Goal: Task Accomplishment & Management: Manage account settings

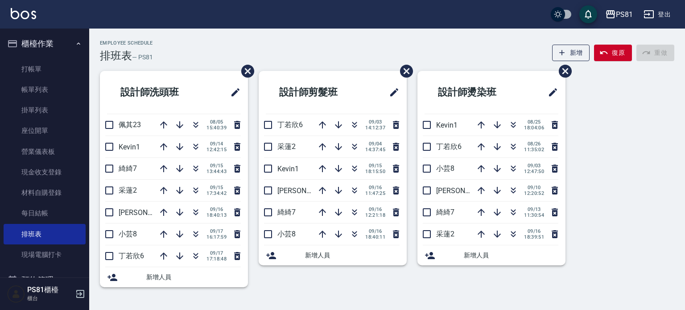
click at [3, 76] on nav "櫃檯作業 打帳單 帳單列表 掛單列表 座位開單 營業儀表板 現金收支登錄 材料自購登錄 每日結帳 排班表 現場電腦打卡 預約管理 預約管理 單日預約紀錄 單週…" at bounding box center [44, 153] width 89 height 249
drag, startPoint x: 0, startPoint y: 160, endPoint x: 137, endPoint y: 197, distance: 141.8
click at [25, 163] on nav "櫃檯作業 打帳單 帳單列表 掛單列表 座位開單 營業儀表板 現金收支登錄 材料自購登錄 每日結帳 排班表 現場電腦打卡 預約管理 預約管理 單日預約紀錄 單週…" at bounding box center [44, 153] width 89 height 249
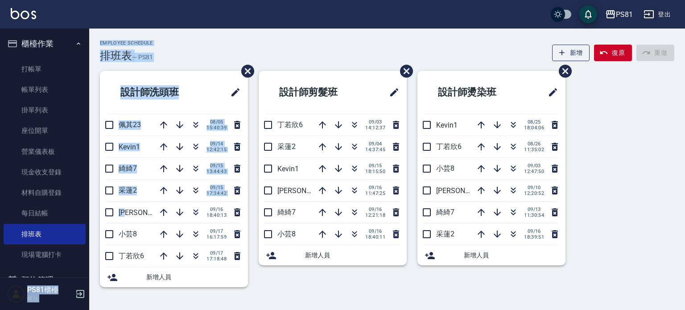
drag, startPoint x: 129, startPoint y: 219, endPoint x: 66, endPoint y: 270, distance: 80.9
click at [66, 270] on div "PS81 登出 櫃檯作業 打帳單 帳單列表 掛單列表 座位開單 營業儀表板 現金收支登錄 材料自購登錄 每日結帳 排班表 現場電腦打卡 預約管理 預約管理 單…" at bounding box center [342, 155] width 685 height 310
click at [168, 293] on div "設計師洗頭班 佩其23 08/05 15:40:39 Kevin1 09/14 12:42:15 綺綺7 09/15 13:44:43 采蓮2 09/15 1…" at bounding box center [168, 184] width 159 height 227
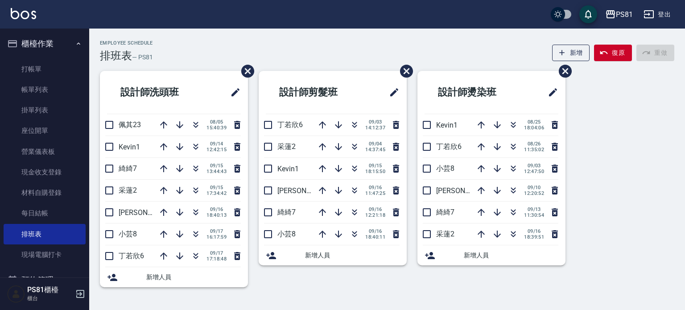
drag, startPoint x: 264, startPoint y: 271, endPoint x: 257, endPoint y: 269, distance: 7.1
click at [262, 271] on div "設計師剪髮班 丁若欣6 09/03 14:12:37 采蓮2 09/04 14:37:45 Kevin1 09/15 18:15:50 晏菱3 09/16 1…" at bounding box center [327, 184] width 159 height 227
click at [257, 269] on div "設計師剪髮班 丁若欣6 09/03 14:12:37 采蓮2 09/04 14:37:45 Kevin1 09/15 18:15:50 晏菱3 09/16 1…" at bounding box center [327, 184] width 159 height 227
click at [312, 240] on li "小芸8 09/16 18:40:11" at bounding box center [333, 234] width 148 height 21
click at [432, 58] on div "Employee Schedule 排班表 — PS81 新增 復原 重做" at bounding box center [387, 51] width 575 height 22
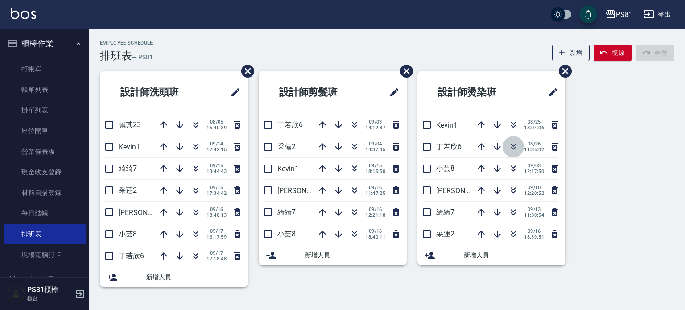
click at [516, 149] on icon "button" at bounding box center [513, 146] width 11 height 11
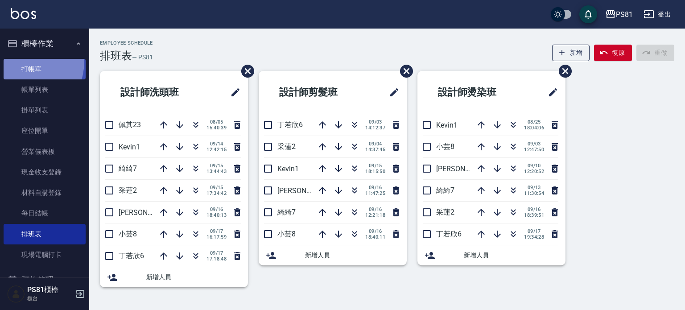
click at [18, 61] on link "打帳單" at bounding box center [45, 69] width 82 height 21
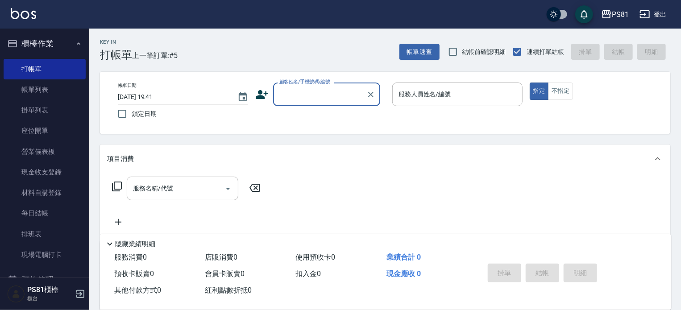
click at [287, 96] on input "顧客姓名/手機號碼/編號" at bounding box center [320, 95] width 86 height 16
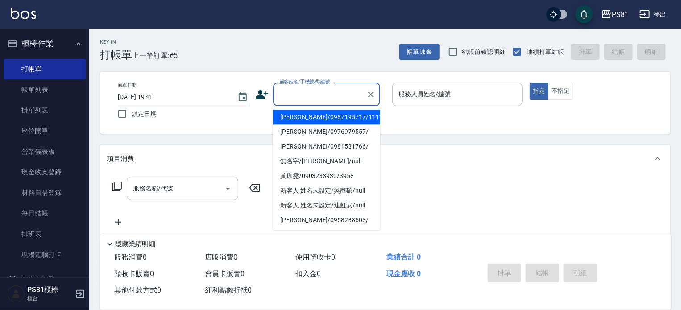
click at [302, 116] on li "[PERSON_NAME]/0987195717/111111" at bounding box center [326, 117] width 107 height 15
type input "[PERSON_NAME]/0987195717/111111"
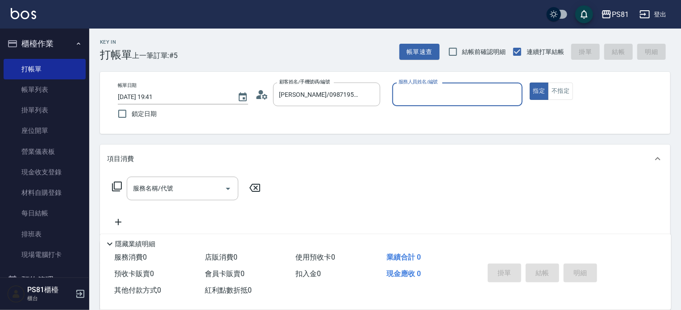
click at [436, 93] on input "服務人員姓名/編號" at bounding box center [457, 95] width 122 height 16
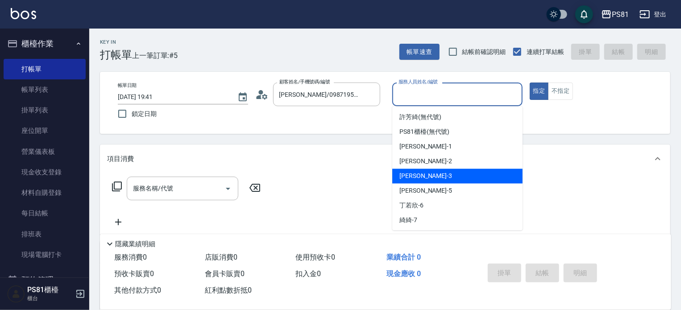
drag, startPoint x: 407, startPoint y: 170, endPoint x: 373, endPoint y: 166, distance: 33.7
click at [406, 170] on div "[PERSON_NAME] -3" at bounding box center [457, 176] width 130 height 15
type input "[PERSON_NAME]-3"
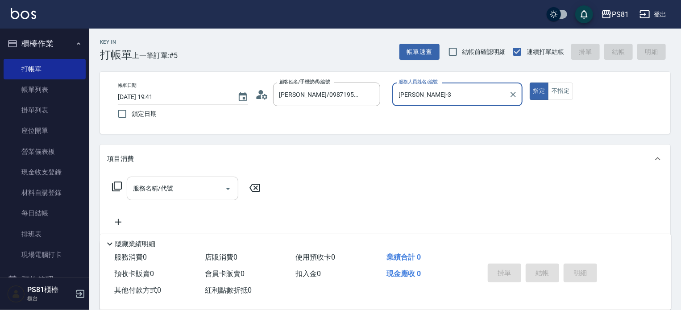
click at [145, 182] on div "服務名稱/代號 服務名稱/代號" at bounding box center [183, 189] width 112 height 24
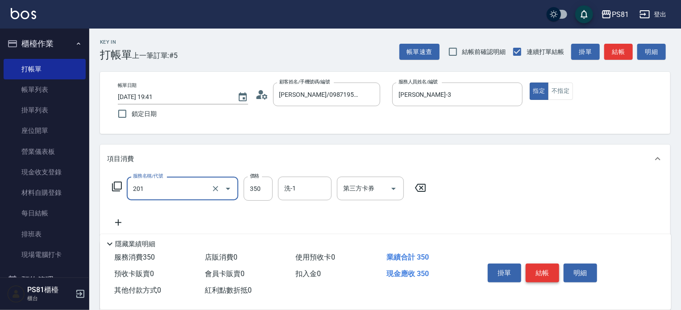
type input "洗剪350(201)"
click at [535, 271] on button "結帳" at bounding box center [542, 273] width 33 height 19
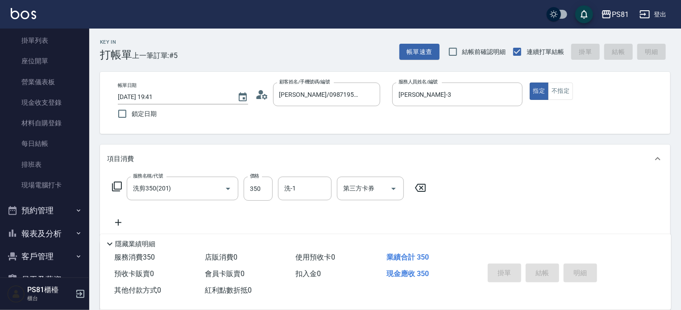
scroll to position [139, 0]
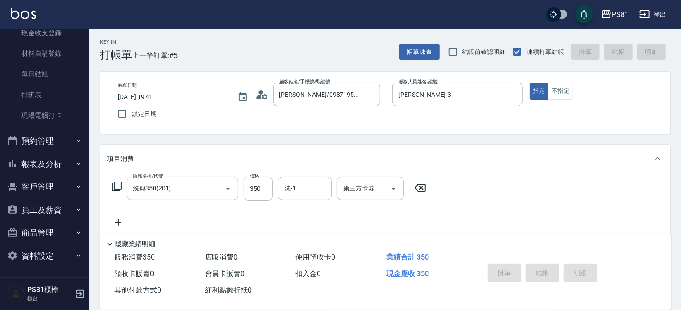
type input "[DATE] 19:42"
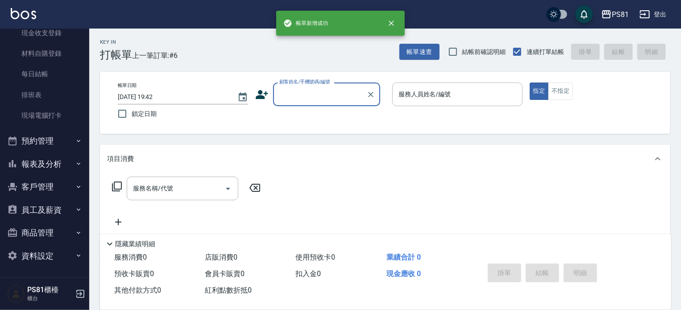
click at [57, 143] on button "預約管理" at bounding box center [45, 140] width 82 height 23
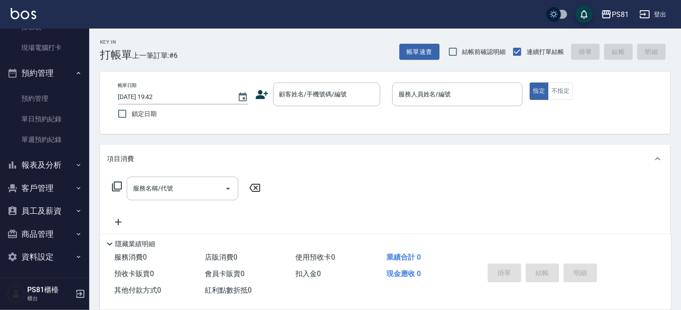
click at [63, 164] on button "報表及分析" at bounding box center [45, 164] width 82 height 23
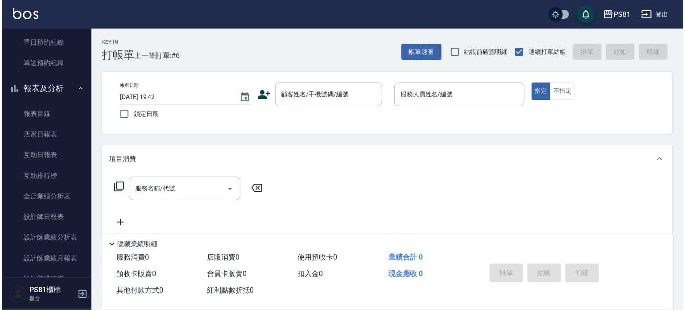
scroll to position [371, 0]
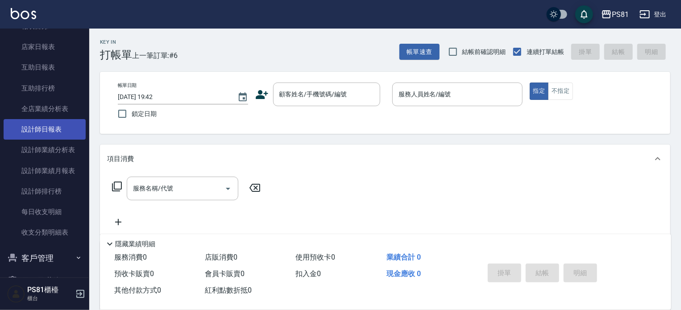
click at [52, 129] on link "設計師日報表" at bounding box center [45, 129] width 82 height 21
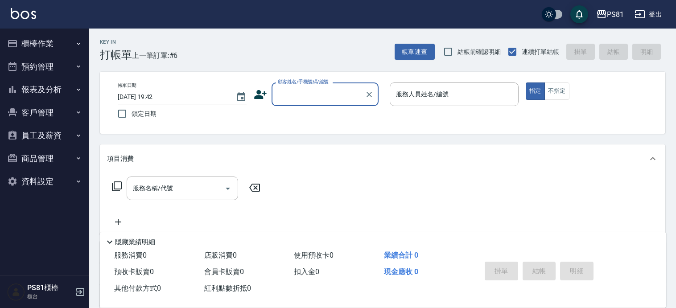
click at [32, 46] on button "櫃檯作業" at bounding box center [45, 43] width 82 height 23
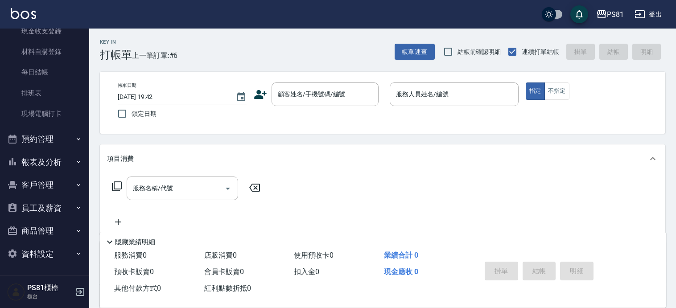
click at [54, 137] on button "預約管理" at bounding box center [45, 139] width 82 height 23
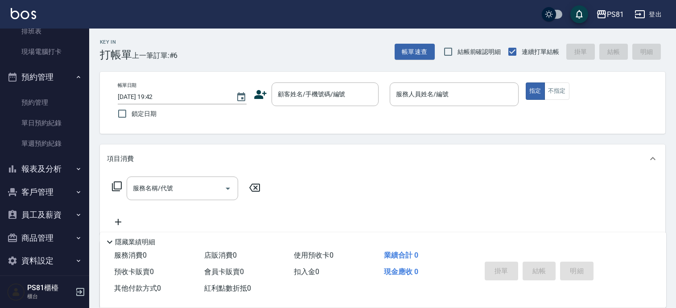
scroll to position [210, 0]
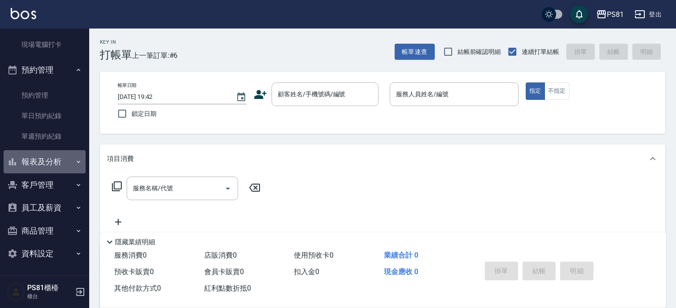
click at [59, 169] on button "報表及分析" at bounding box center [45, 161] width 82 height 23
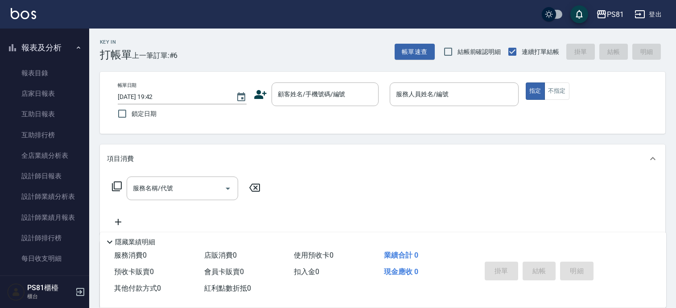
scroll to position [389, 0]
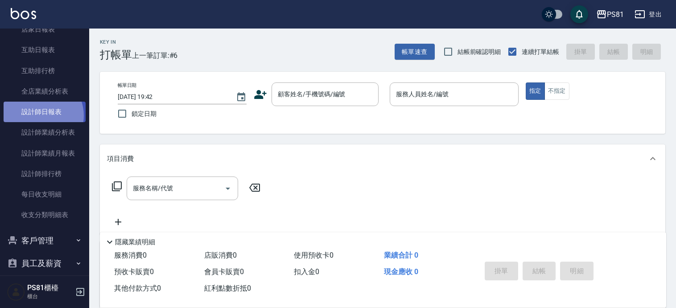
click at [40, 116] on link "設計師日報表" at bounding box center [45, 112] width 82 height 21
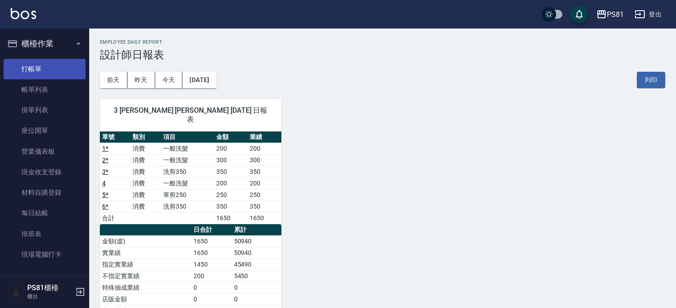
click at [40, 76] on link "打帳單" at bounding box center [45, 69] width 82 height 21
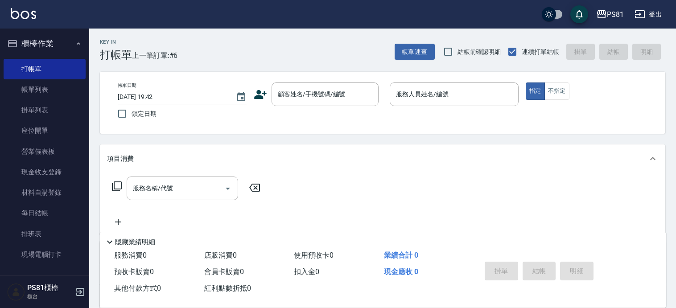
drag, startPoint x: 122, startPoint y: 218, endPoint x: 129, endPoint y: 238, distance: 21.5
click at [129, 238] on div "Key In 打帳單 上一筆訂單:#6 帳單速查 結帳前確認明細 連續打單結帳 掛單 結帳 明細 帳單日期 [DATE] 19:42 鎖定日期 顧客姓名/手機…" at bounding box center [382, 231] width 587 height 405
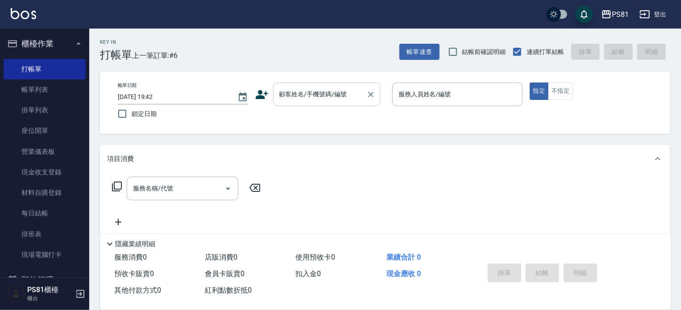
click at [302, 89] on div "顧客姓名/手機號碼/編號 顧客姓名/手機號碼/編號" at bounding box center [326, 95] width 107 height 24
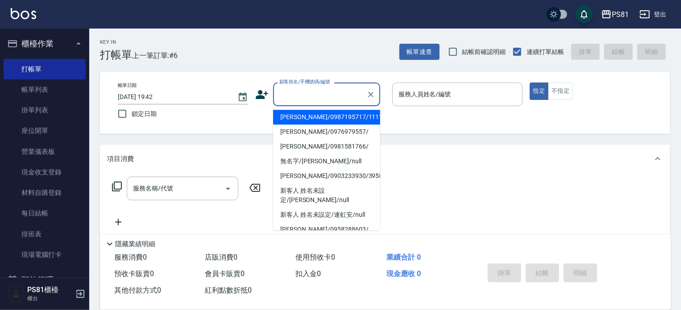
click at [311, 120] on li "[PERSON_NAME]/0987195717/111111" at bounding box center [326, 117] width 107 height 15
type input "[PERSON_NAME]/0987195717/111111"
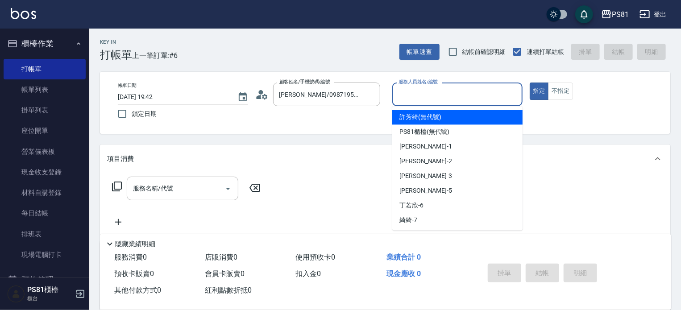
drag, startPoint x: 400, startPoint y: 92, endPoint x: 442, endPoint y: 149, distance: 70.9
click at [403, 93] on input "服務人員姓名/編號" at bounding box center [457, 95] width 122 height 16
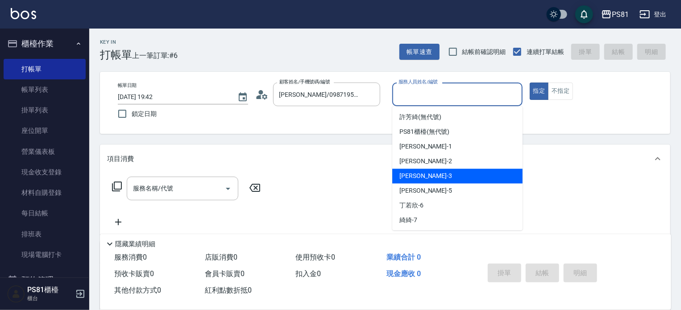
drag, startPoint x: 434, startPoint y: 177, endPoint x: 429, endPoint y: 178, distance: 5.0
click at [434, 177] on div "[PERSON_NAME] -3" at bounding box center [457, 176] width 130 height 15
type input "[PERSON_NAME]-3"
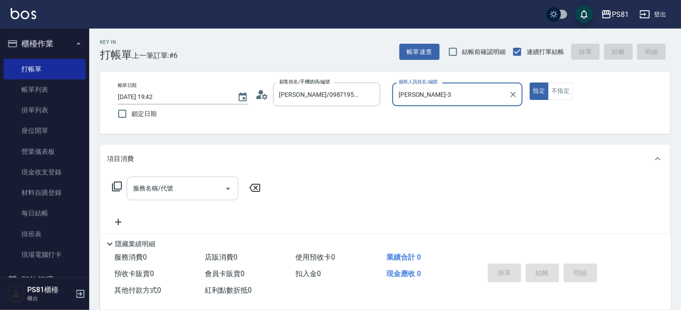
click at [208, 187] on input "服務名稱/代號" at bounding box center [176, 189] width 90 height 16
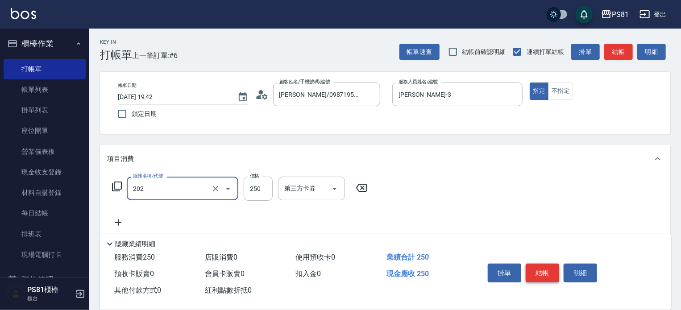
type input "單剪250(202)"
click at [540, 270] on button "結帳" at bounding box center [542, 273] width 33 height 19
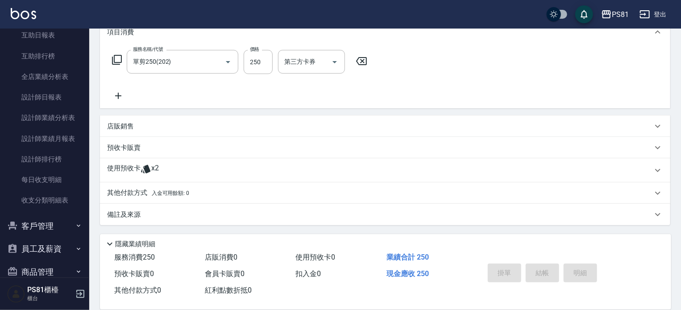
scroll to position [443, 0]
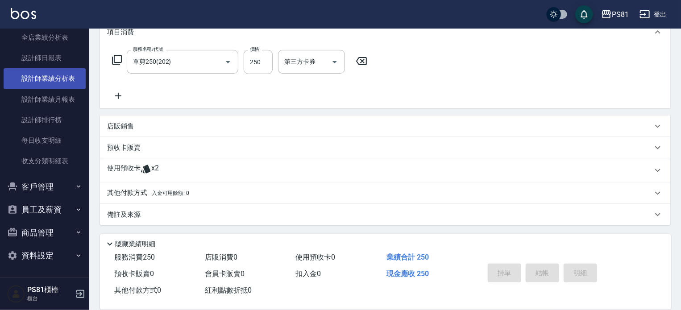
type input "[DATE] 20:01"
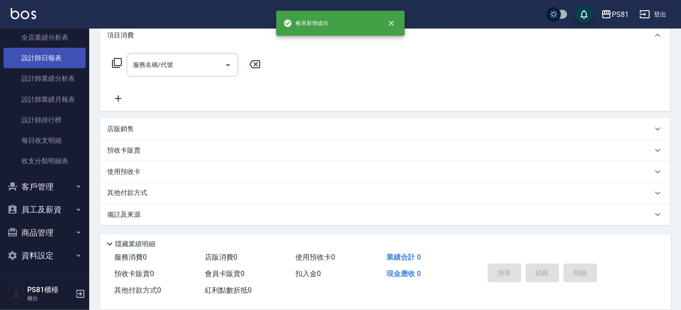
scroll to position [0, 0]
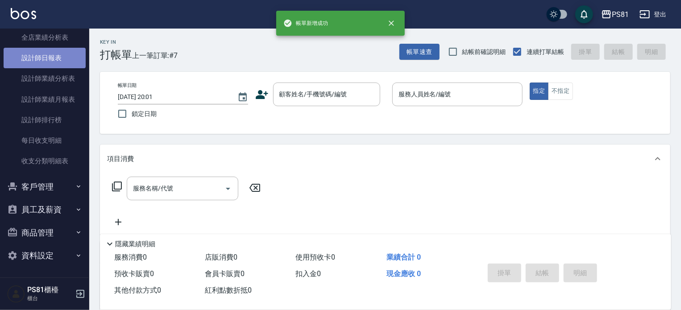
click at [46, 58] on link "設計師日報表" at bounding box center [45, 58] width 82 height 21
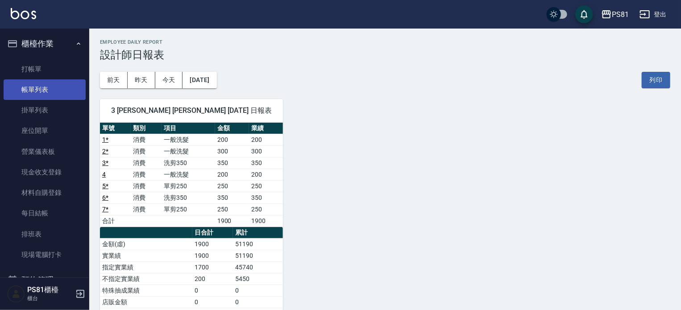
click at [36, 91] on link "帳單列表" at bounding box center [45, 89] width 82 height 21
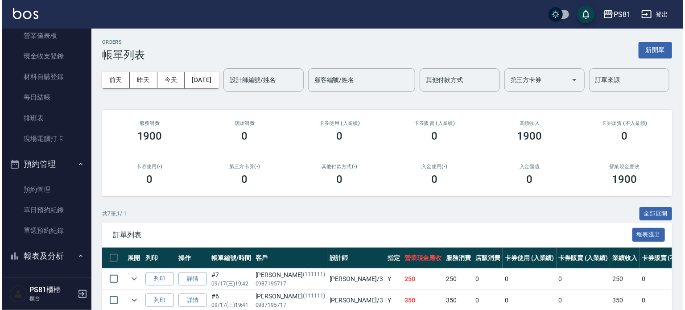
scroll to position [134, 0]
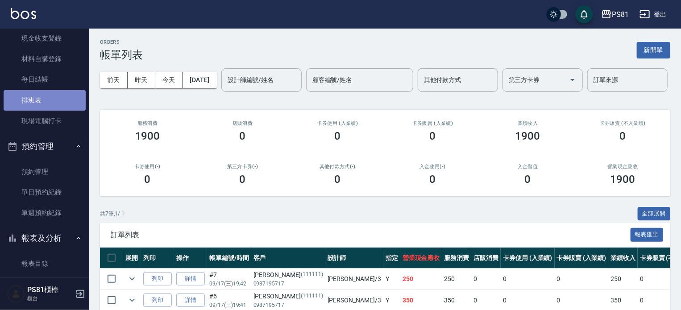
click at [50, 100] on link "排班表" at bounding box center [45, 100] width 82 height 21
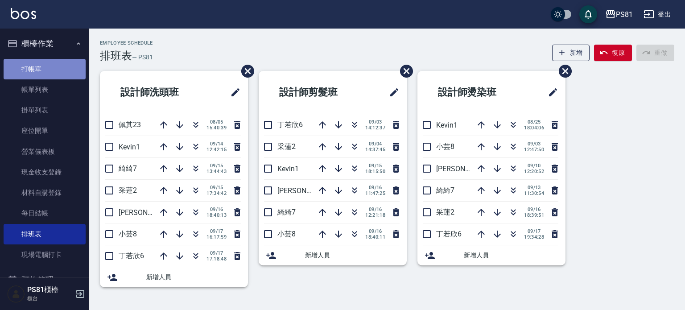
click at [54, 71] on link "打帳單" at bounding box center [45, 69] width 82 height 21
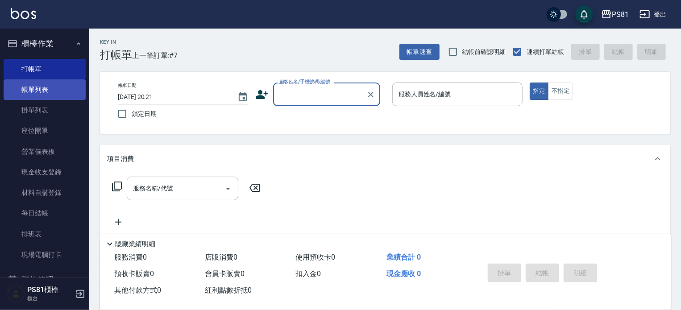
click at [56, 89] on link "帳單列表" at bounding box center [45, 89] width 82 height 21
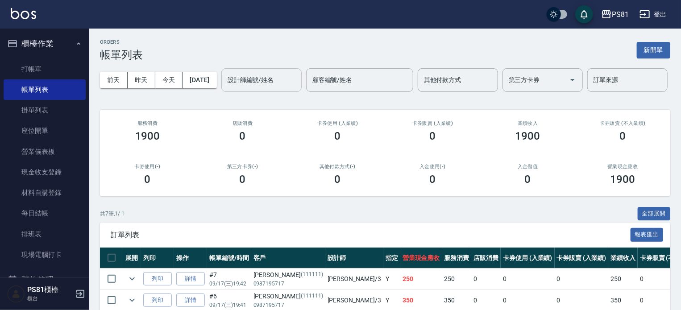
click at [225, 88] on input "設計師編號/姓名" at bounding box center [261, 80] width 72 height 16
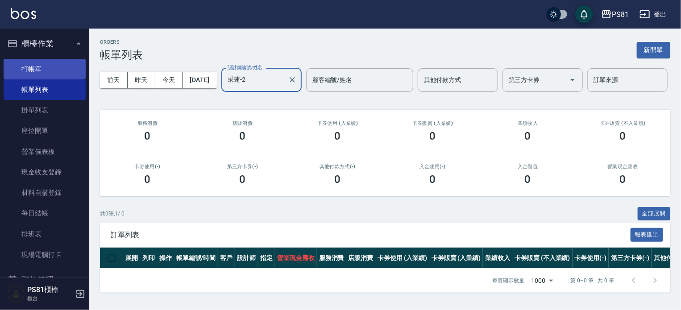
type input "采蓮-2"
click at [61, 71] on link "打帳單" at bounding box center [45, 69] width 82 height 21
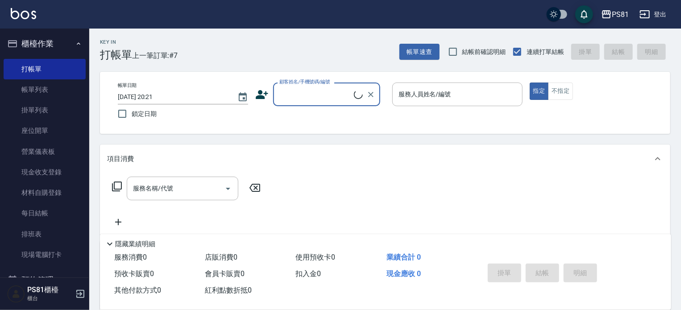
click at [326, 94] on input "顧客姓名/手機號碼/編號" at bounding box center [315, 95] width 77 height 16
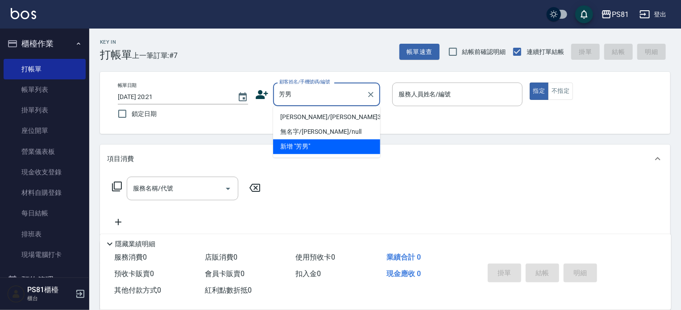
click at [313, 115] on li "[PERSON_NAME]/[PERSON_NAME]3656/3656" at bounding box center [326, 117] width 107 height 15
type input "[PERSON_NAME]/[PERSON_NAME]3656/3656"
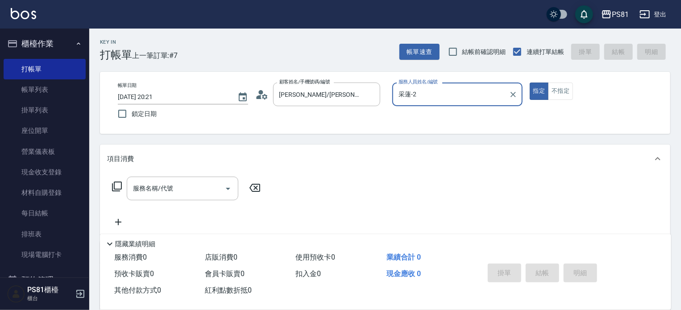
type input "采蓮-2"
click at [213, 175] on div "服務名稱/代號 服務名稱/代號" at bounding box center [385, 204] width 570 height 62
click at [191, 188] on input "服務名稱/代號" at bounding box center [176, 189] width 90 height 16
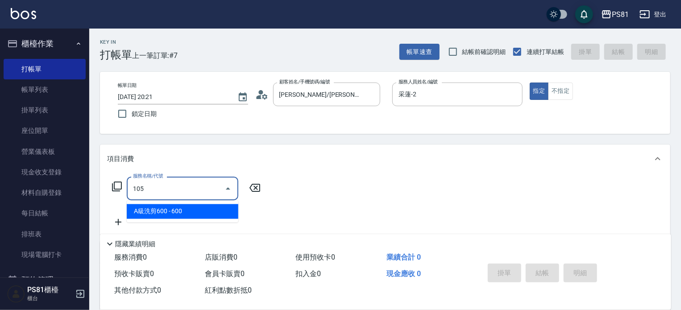
type input "A級洗剪600(105)"
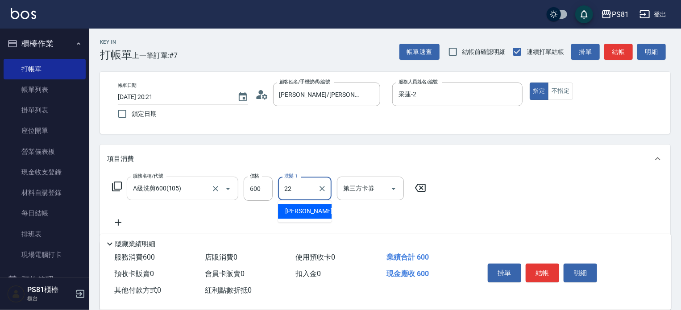
type input "涵文-22"
click at [536, 203] on div "服務名稱/代號 A級洗剪600(105) 服務名稱/代號 價格 600 價格 洗髮-1 涵文-22 洗髮-1 第三方卡券 第三方卡券" at bounding box center [385, 204] width 570 height 62
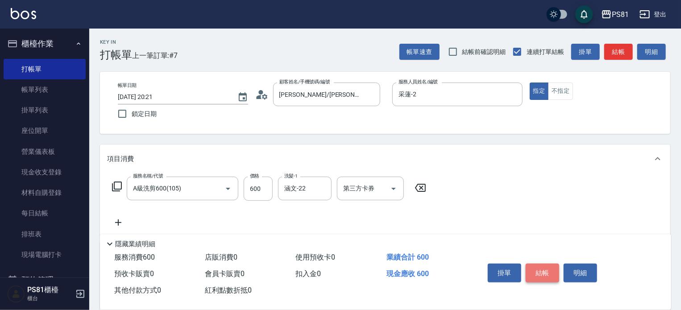
click at [547, 270] on button "結帳" at bounding box center [542, 273] width 33 height 19
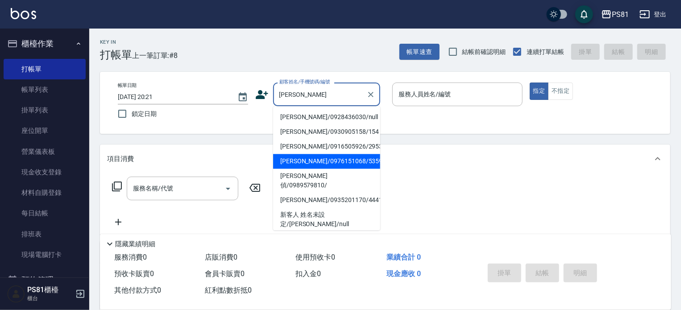
click at [342, 166] on li "[PERSON_NAME]/0976151068/5359" at bounding box center [326, 161] width 107 height 15
type input "[PERSON_NAME]/0976151068/5359"
type input "采蓮-2"
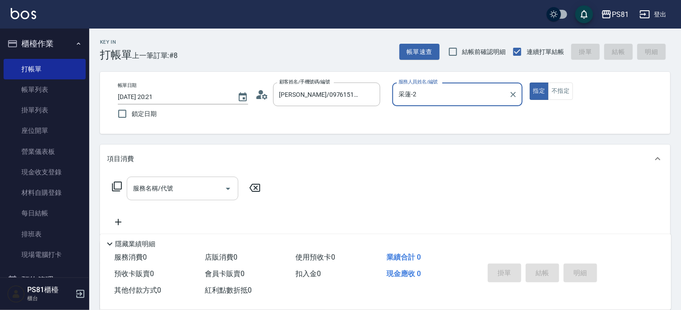
click at [177, 186] on input "服務名稱/代號" at bounding box center [176, 189] width 90 height 16
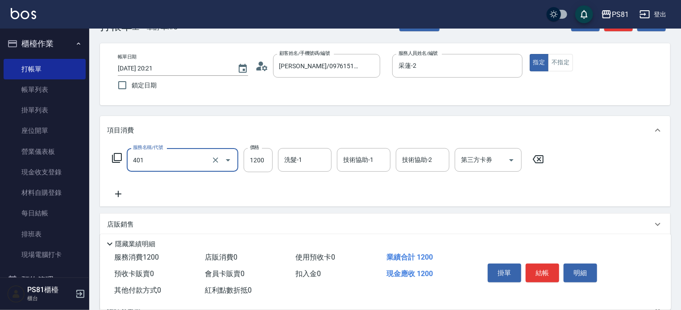
scroll to position [45, 0]
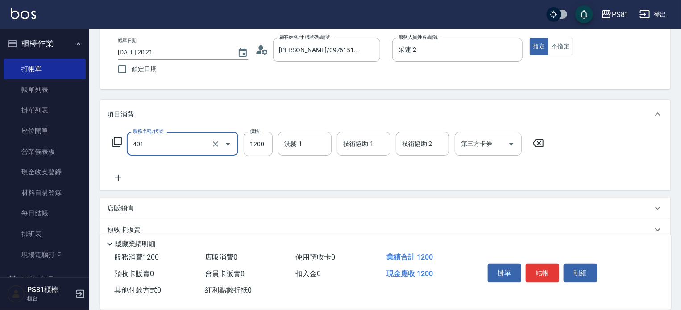
type input "基本染髮(401)"
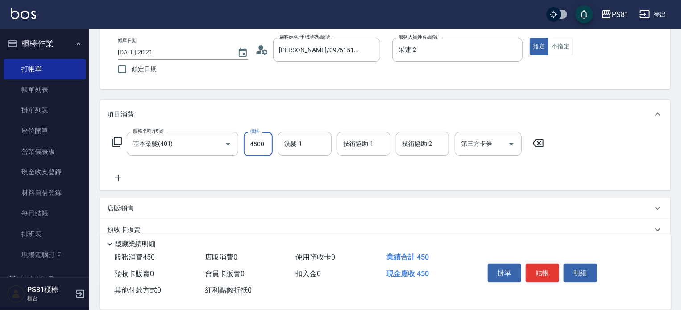
type input "4500"
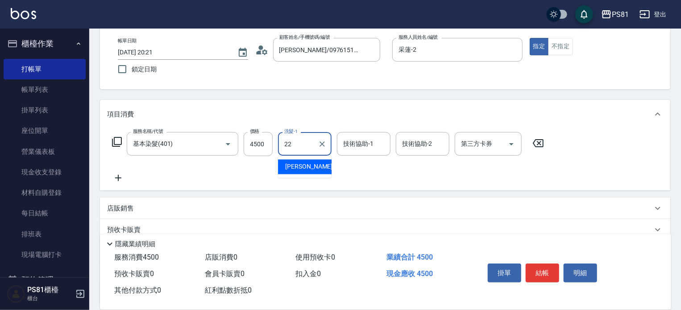
type input "涵文-22"
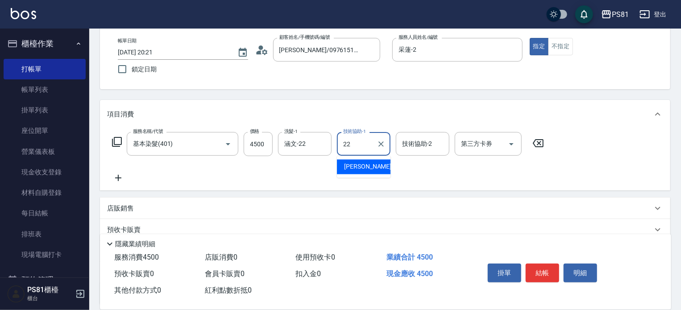
type input "涵文-22"
drag, startPoint x: 284, startPoint y: 179, endPoint x: 330, endPoint y: 159, distance: 50.4
click at [284, 178] on div "服務名稱/代號 基本染髮(401) 服務名稱/代號 價格 4500 價格 洗髮-1 涵文-22 洗髮-1 技術協助-1 涵文-22 技術協助-1 技術協助-2…" at bounding box center [328, 157] width 442 height 51
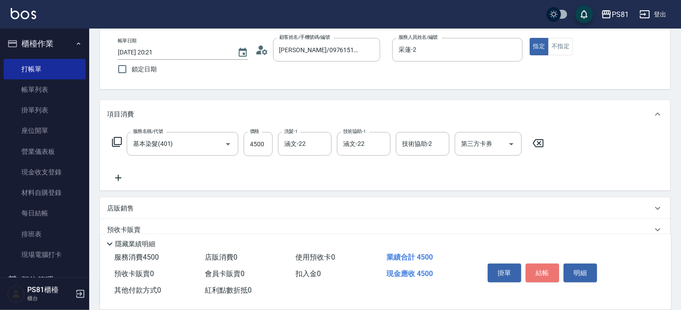
click at [540, 274] on button "結帳" at bounding box center [542, 273] width 33 height 19
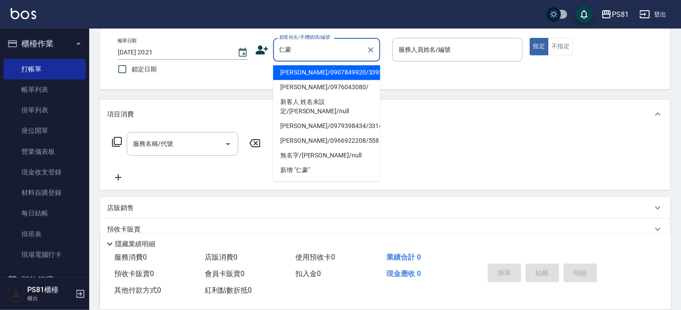
click at [307, 73] on li "[PERSON_NAME]/0907849920/3395" at bounding box center [326, 72] width 107 height 15
type input "[PERSON_NAME]/0907849920/3395"
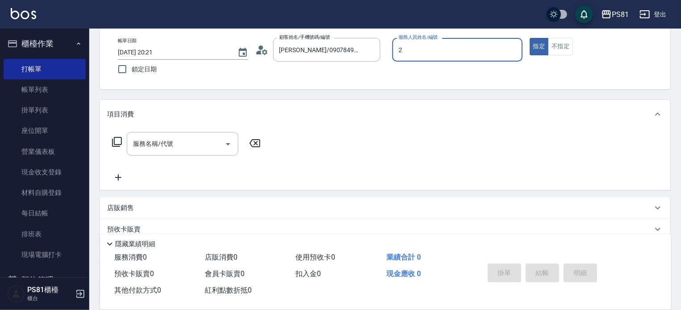
type input "2"
type button "true"
type input "采蓮-2"
click at [544, 50] on button "指定" at bounding box center [539, 46] width 19 height 17
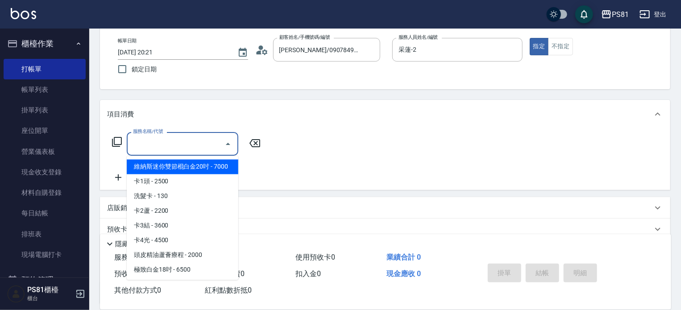
click at [200, 144] on input "服務名稱/代號" at bounding box center [176, 144] width 90 height 16
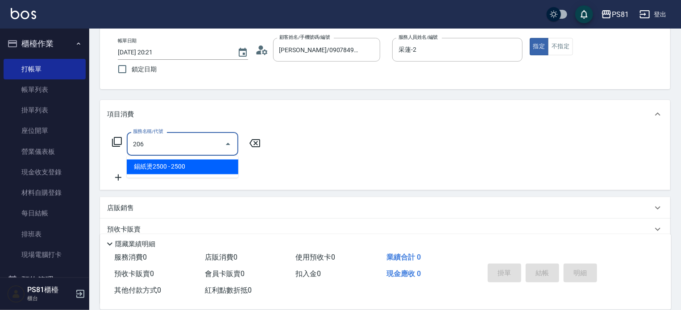
type input "錫紙燙2500(206)"
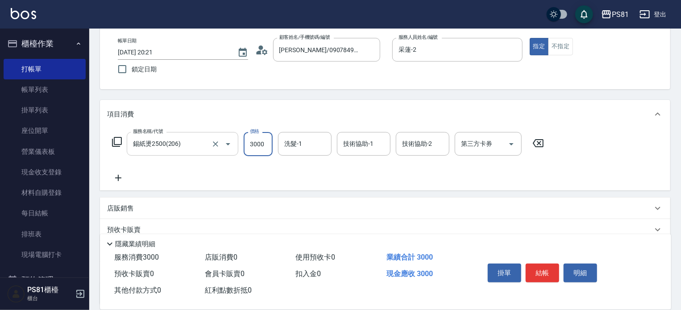
type input "3000"
type input "涵文-22"
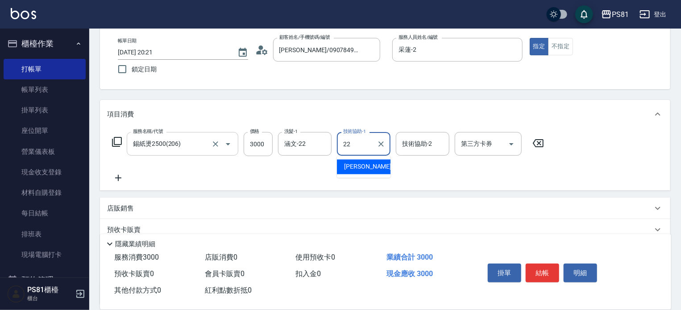
type input "涵文-22"
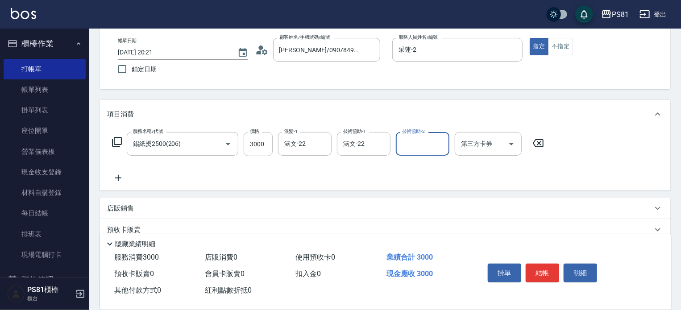
click at [335, 164] on div "服務名稱/代號 錫紙燙2500(206) 服務名稱/代號 價格 3000 價格 洗髮-1 涵文-22 洗髮-1 技術協助-1 涵文-22 技術協助-1 技術協…" at bounding box center [328, 157] width 442 height 51
click at [545, 275] on button "結帳" at bounding box center [542, 273] width 33 height 19
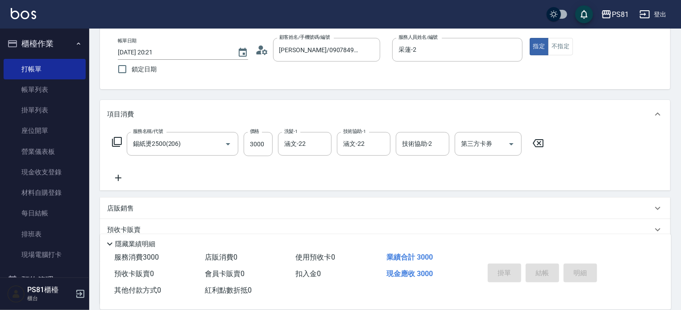
type input "[DATE] 20:22"
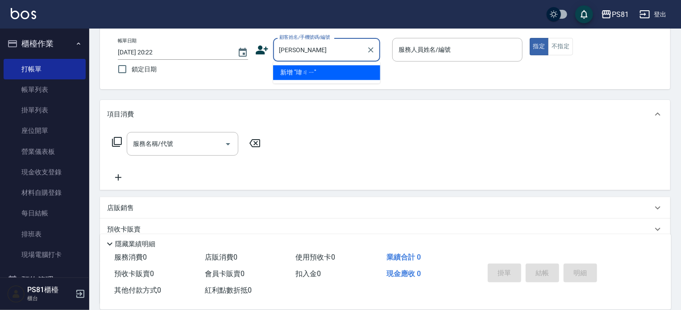
type input "瑋"
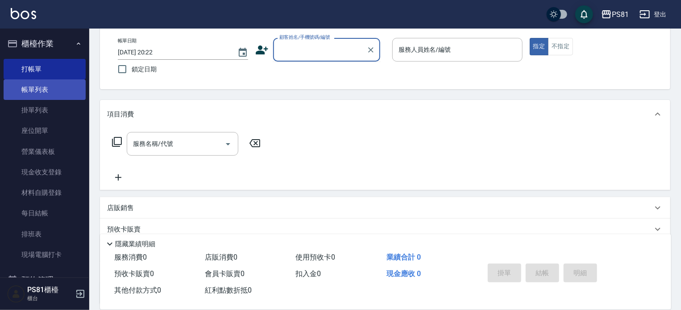
click at [67, 83] on link "帳單列表" at bounding box center [45, 89] width 82 height 21
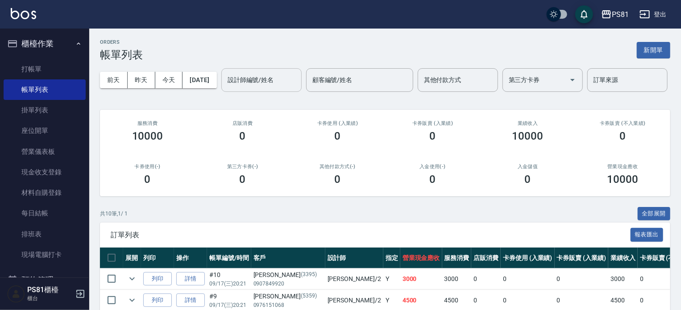
drag, startPoint x: 170, startPoint y: 83, endPoint x: 175, endPoint y: 107, distance: 24.2
click at [175, 99] on div "[DATE] [DATE] [DATE] [DATE] 設計師編號/姓名 設計師編號/姓名 顧客編號/姓名 顧客編號/姓名 其他付款方式 其他付款方式 第三方…" at bounding box center [385, 80] width 570 height 38
click at [221, 92] on div "設計師編號/姓名" at bounding box center [261, 80] width 80 height 24
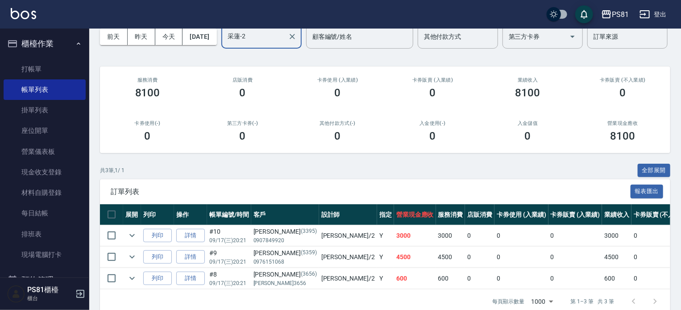
scroll to position [91, 0]
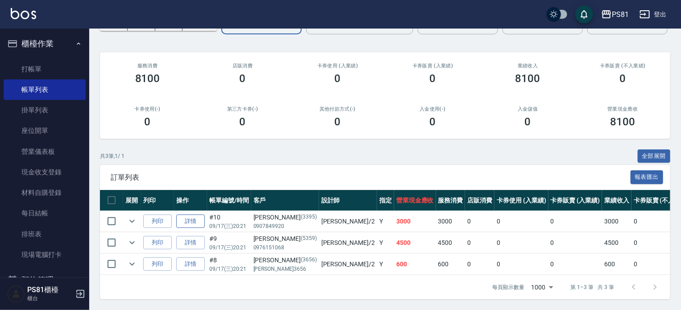
type input "采蓮-2"
click at [189, 215] on link "詳情" at bounding box center [190, 222] width 29 height 14
